Goal: Task Accomplishment & Management: Use online tool/utility

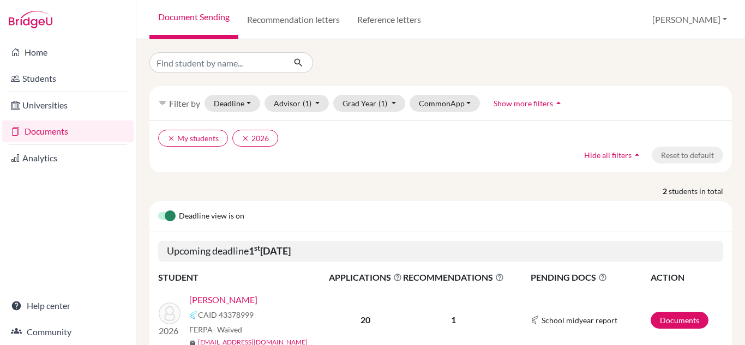
scroll to position [127, 0]
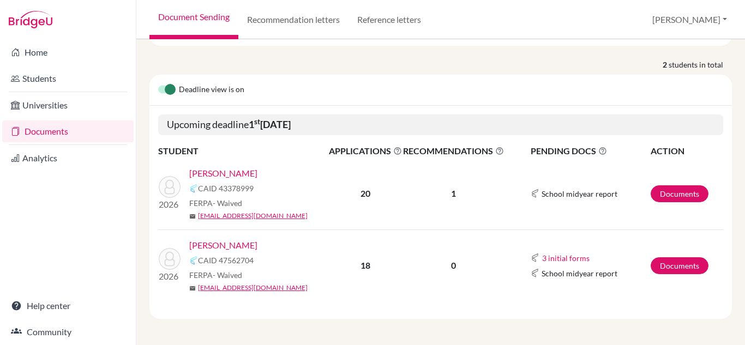
click at [222, 246] on link "Teira, Melody" at bounding box center [223, 245] width 68 height 13
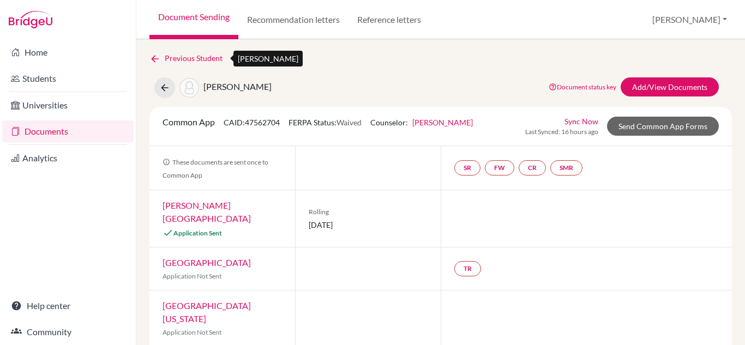
click at [153, 59] on icon at bounding box center [154, 58] width 11 height 11
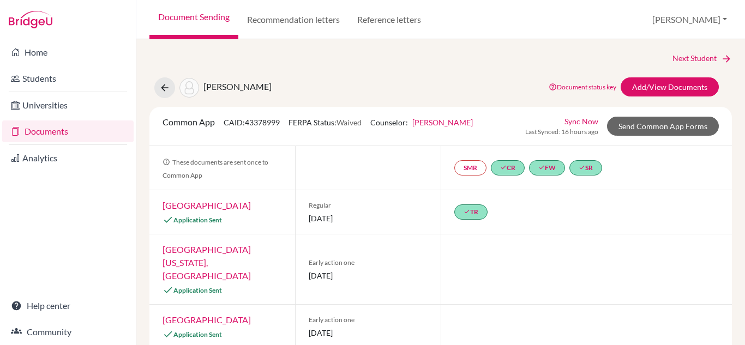
click at [39, 131] on link "Documents" at bounding box center [67, 132] width 131 height 22
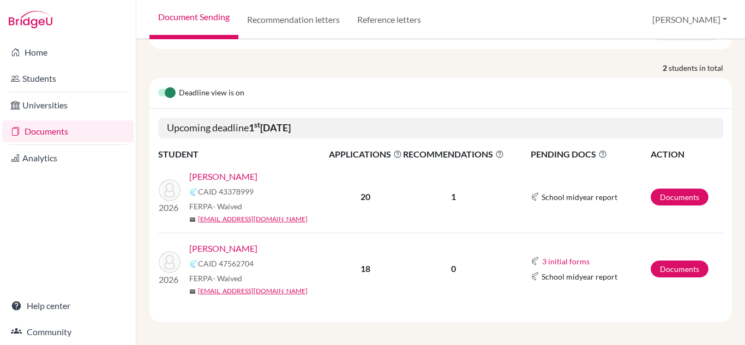
scroll to position [127, 0]
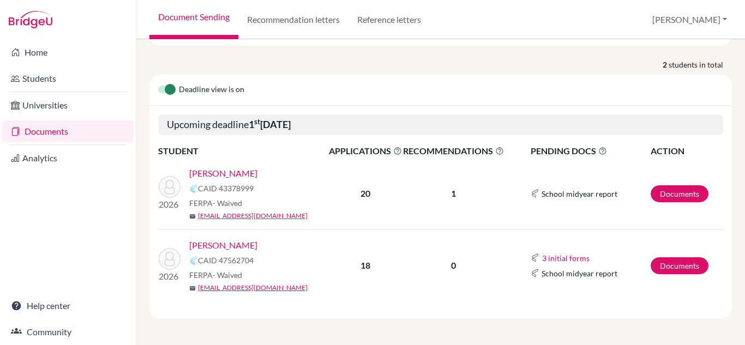
click at [233, 174] on link "[PERSON_NAME]" at bounding box center [223, 173] width 68 height 13
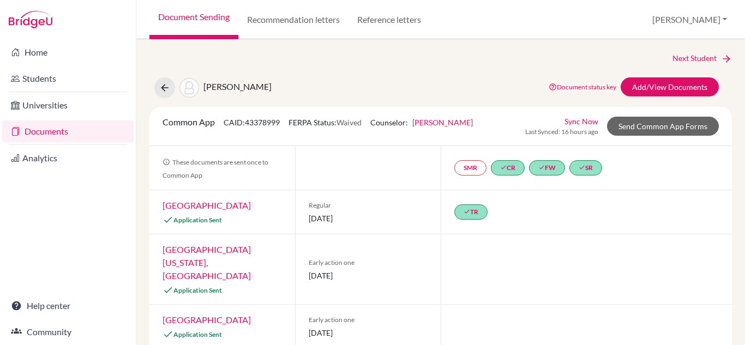
click at [46, 129] on link "Documents" at bounding box center [67, 132] width 131 height 22
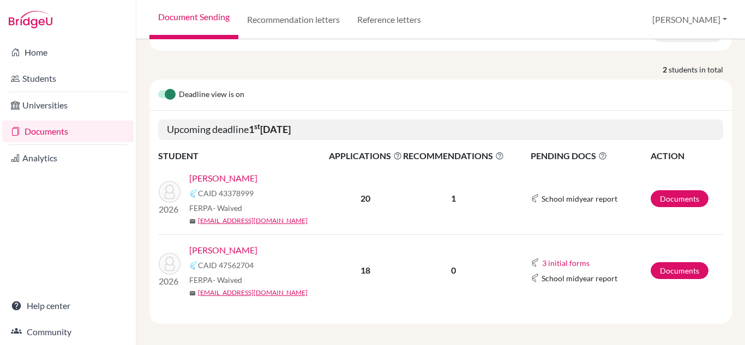
scroll to position [127, 0]
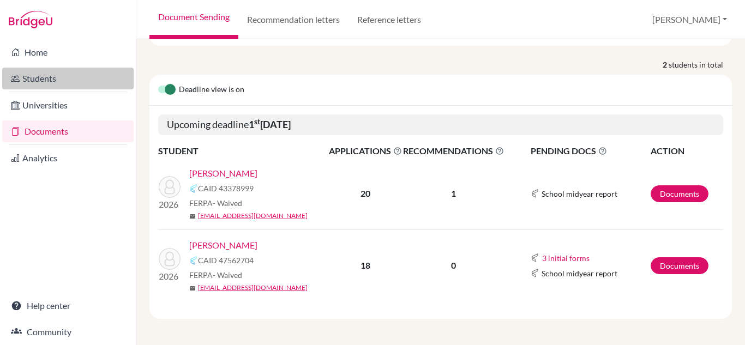
click at [40, 83] on link "Students" at bounding box center [67, 79] width 131 height 22
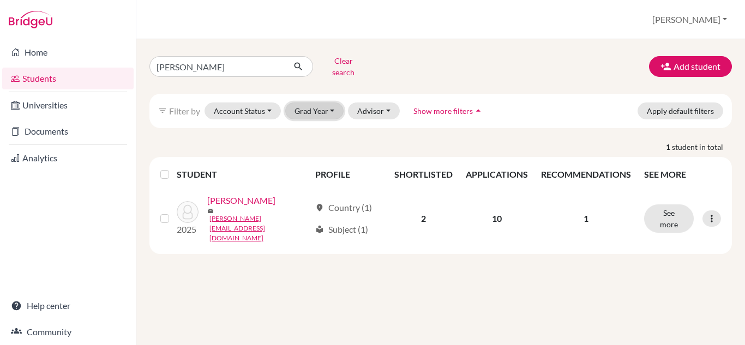
click at [332, 103] on button "Grad Year" at bounding box center [314, 111] width 59 height 17
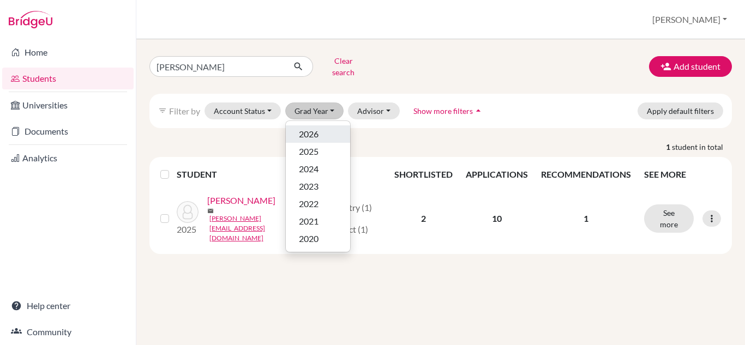
click at [302, 130] on span "2026" at bounding box center [309, 134] width 20 height 13
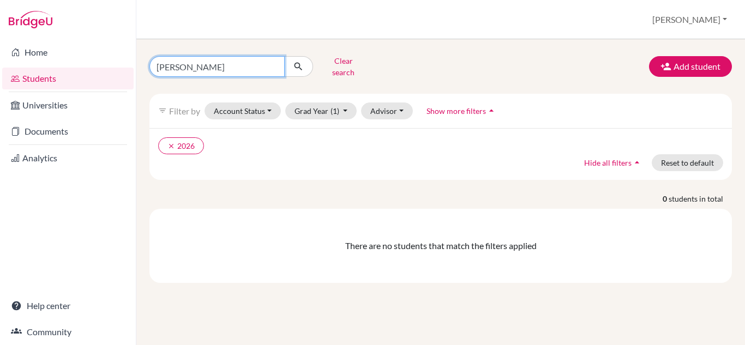
click at [255, 60] on input "[PERSON_NAME]" at bounding box center [216, 66] width 135 height 21
type input "i"
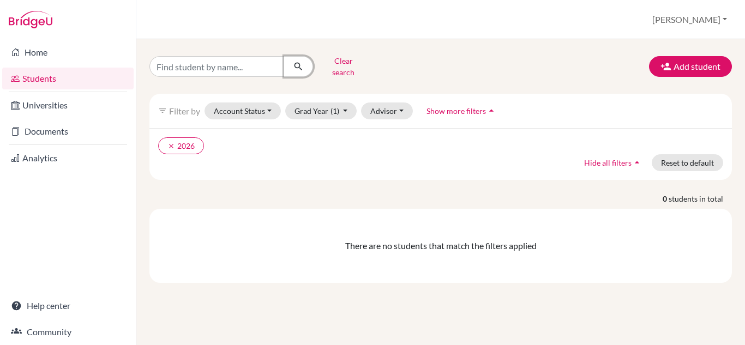
click at [299, 62] on icon "submit" at bounding box center [298, 66] width 11 height 11
